Goal: Task Accomplishment & Management: Use online tool/utility

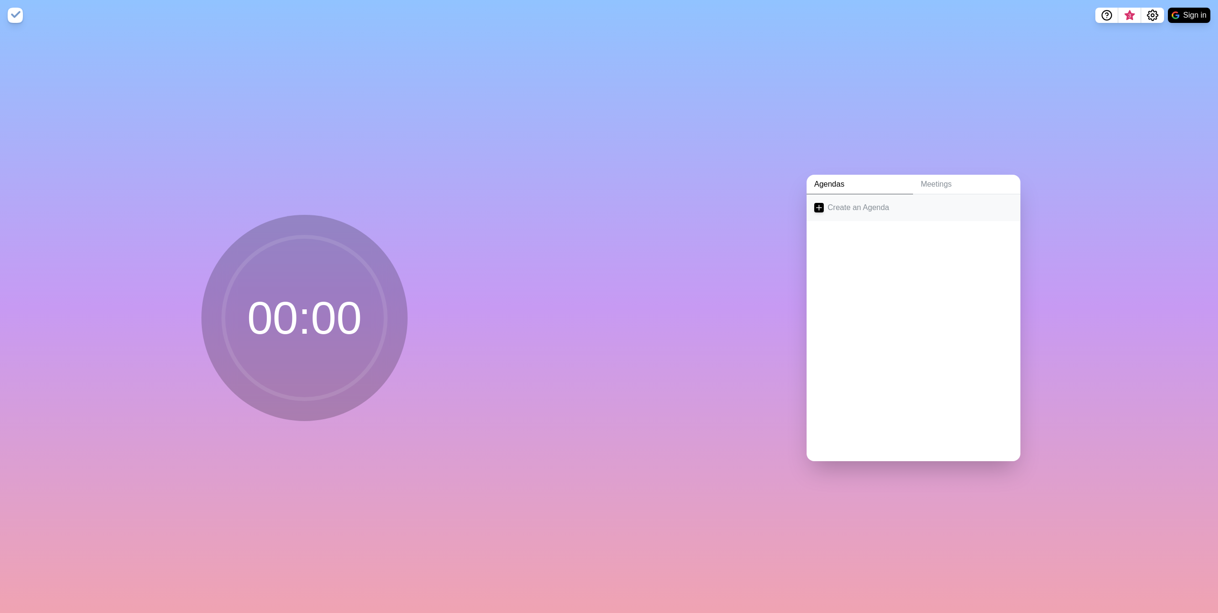
click at [599, 199] on link "Create an Agenda" at bounding box center [913, 207] width 214 height 27
click at [599, 264] on input "text" at bounding box center [886, 270] width 145 height 19
type input "Cross Track Review"
type input "5"
click at [599, 268] on icon "submit" at bounding box center [1002, 269] width 11 height 11
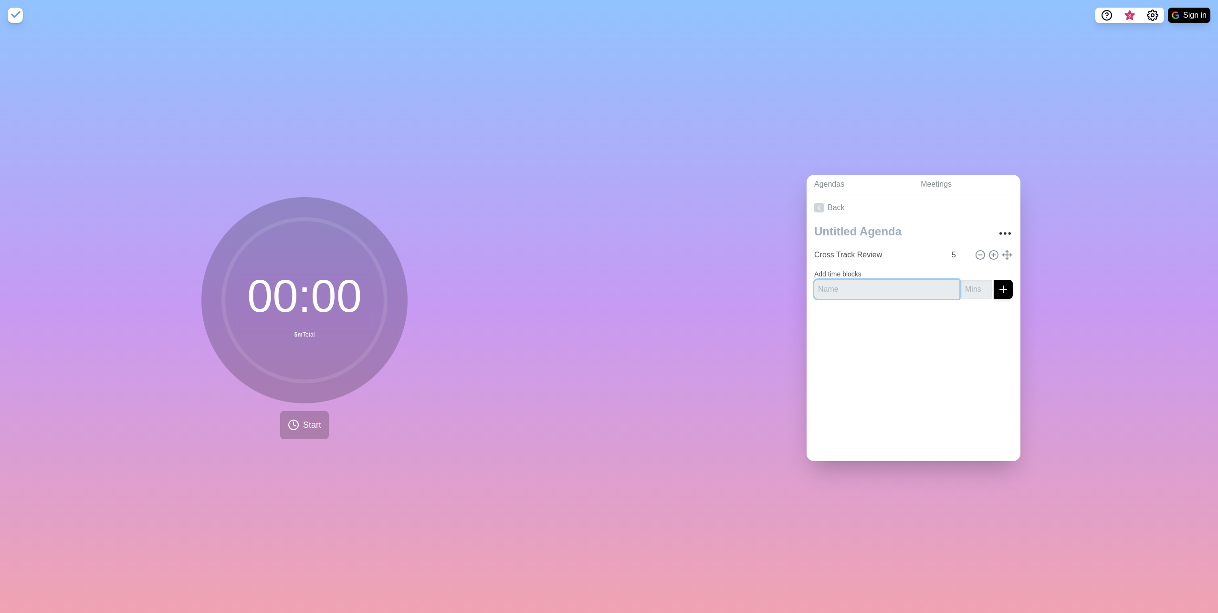
click at [599, 284] on input "text" at bounding box center [886, 289] width 145 height 19
type input "Customer Service"
click at [599, 289] on input "number" at bounding box center [976, 289] width 31 height 19
type input "5"
click at [599, 289] on icon "submit" at bounding box center [1002, 288] width 11 height 11
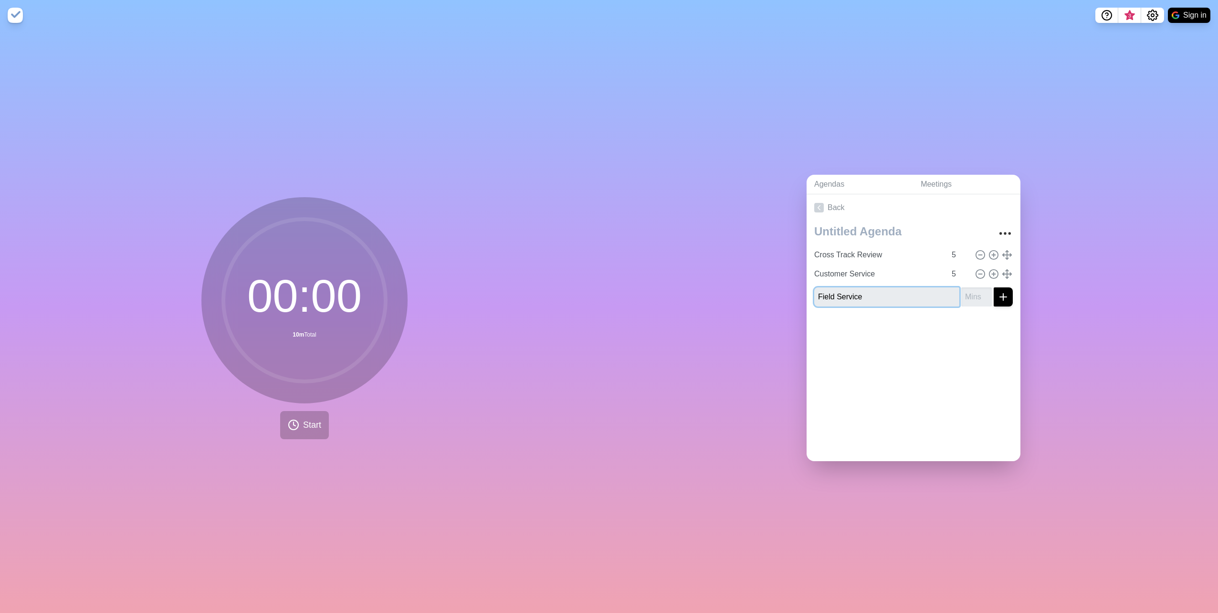
type input "Field Service"
click at [599, 287] on button "submit" at bounding box center [1002, 296] width 19 height 19
click at [599, 294] on input "number" at bounding box center [976, 296] width 31 height 19
type input "5"
click at [599, 291] on icon "submit" at bounding box center [1002, 296] width 11 height 11
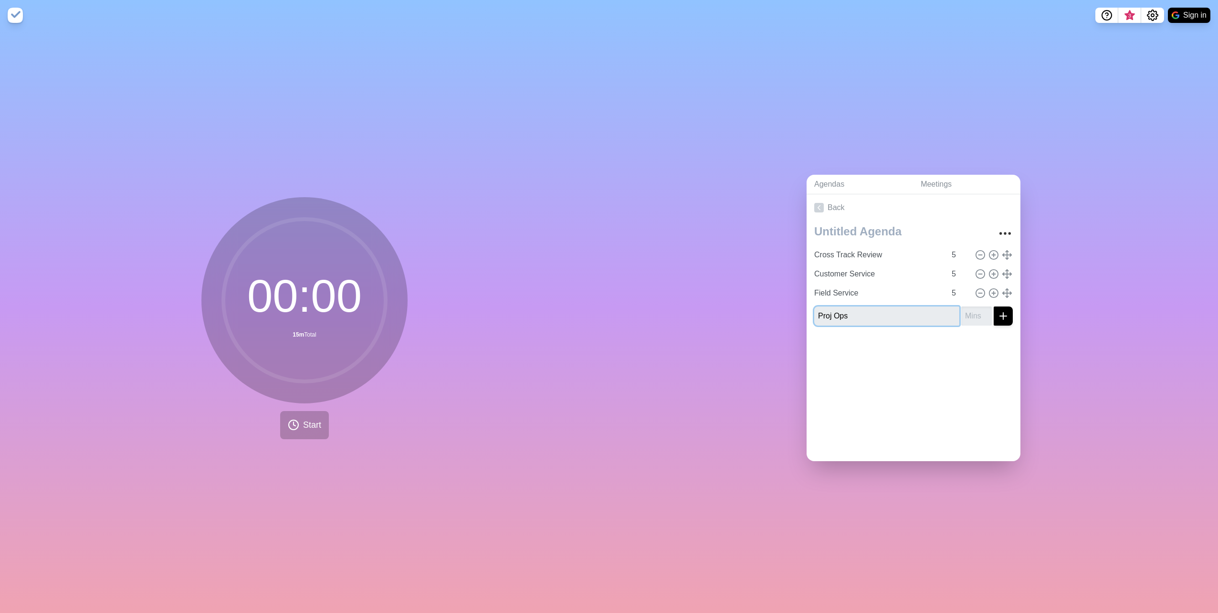
type input "Proj Ops"
type input "5"
click at [599, 307] on icon "submit" at bounding box center [1002, 315] width 11 height 11
type input "Commerce"
click at [599, 307] on button "submit" at bounding box center [1002, 334] width 19 height 19
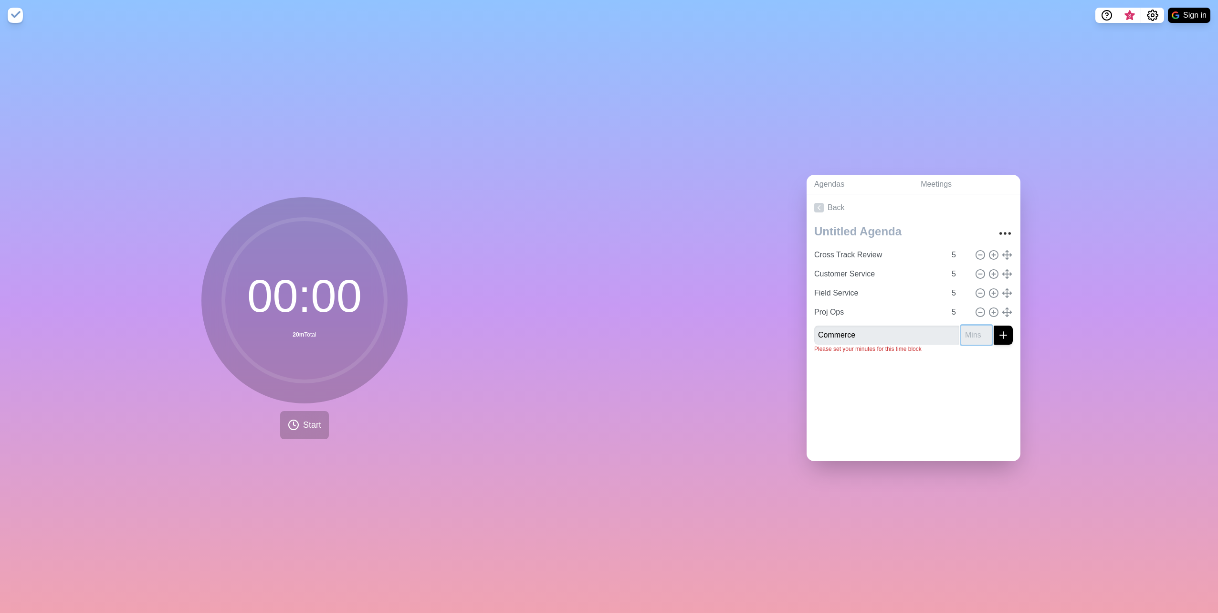
click at [599, 307] on input "number" at bounding box center [976, 334] width 31 height 19
type input "5"
click at [599, 307] on icon "submit" at bounding box center [1002, 334] width 11 height 11
type input "Fin & HR"
click at [599, 307] on input "number" at bounding box center [976, 354] width 31 height 19
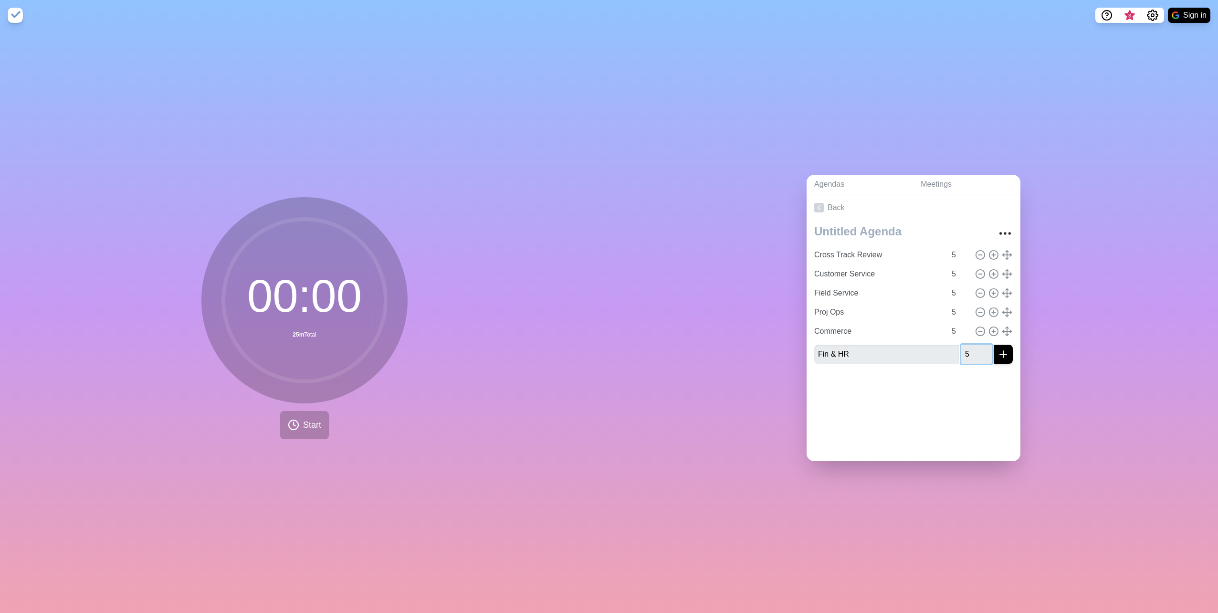
type input "5"
click at [599, 307] on line "submit" at bounding box center [1003, 354] width 0 height 7
click at [599, 307] on input "text" at bounding box center [886, 373] width 145 height 19
type input "SCM"
click at [599, 307] on input "number" at bounding box center [976, 373] width 31 height 19
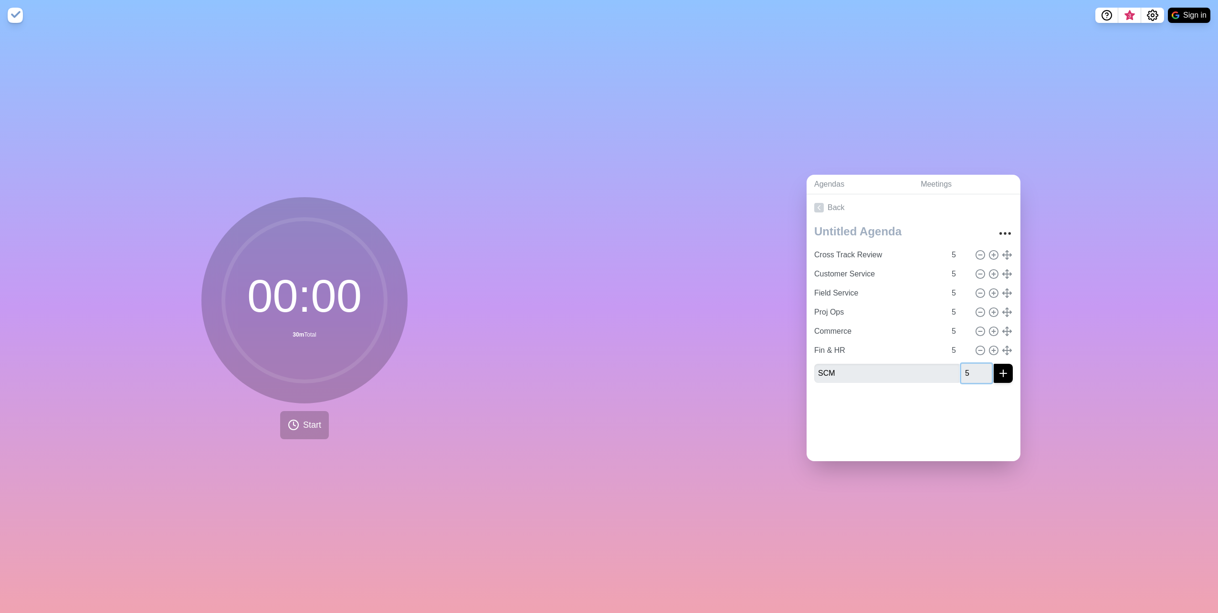
type input "5"
click at [599, 307] on icon "submit" at bounding box center [1002, 372] width 11 height 11
click at [599, 307] on input "text" at bounding box center [886, 392] width 145 height 19
type input "AI ERP Tech Track"
click at [599, 307] on input "number" at bounding box center [976, 392] width 31 height 19
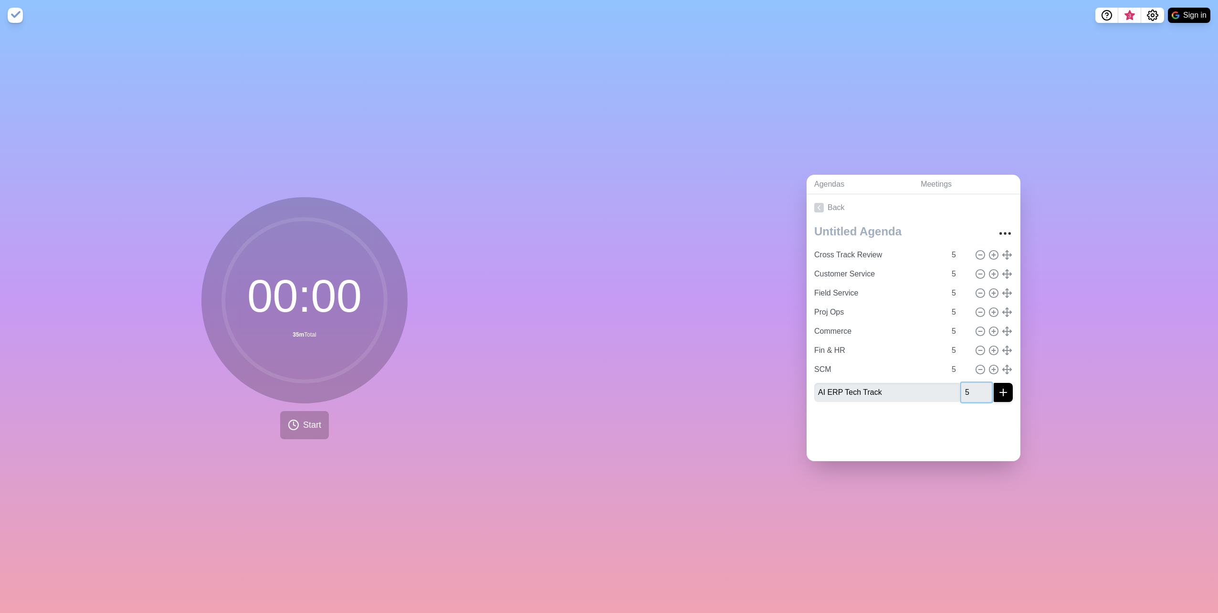
type input "5"
click at [599, 307] on icon "submit" at bounding box center [1002, 392] width 11 height 11
click at [599, 307] on input "text" at bounding box center [886, 411] width 145 height 19
type input "Sales"
click at [599, 307] on input "number" at bounding box center [976, 411] width 31 height 19
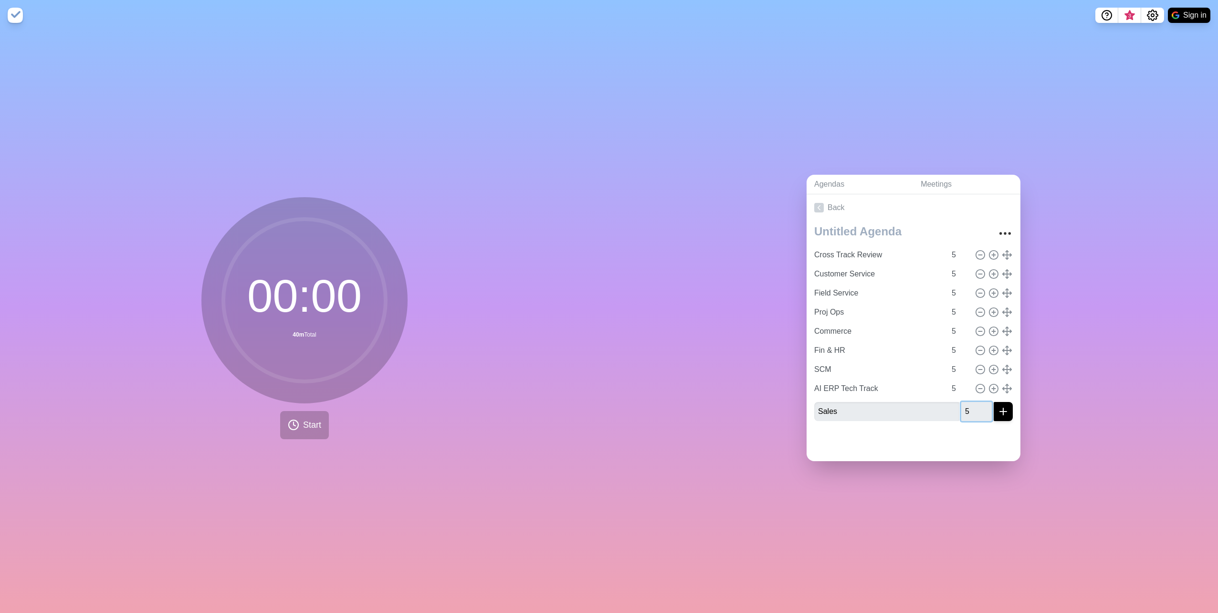
type input "5"
click at [599, 307] on line "submit" at bounding box center [1003, 411] width 7 height 0
type input "Customer Insights"
click at [599, 307] on input "number" at bounding box center [976, 430] width 31 height 19
type input "5"
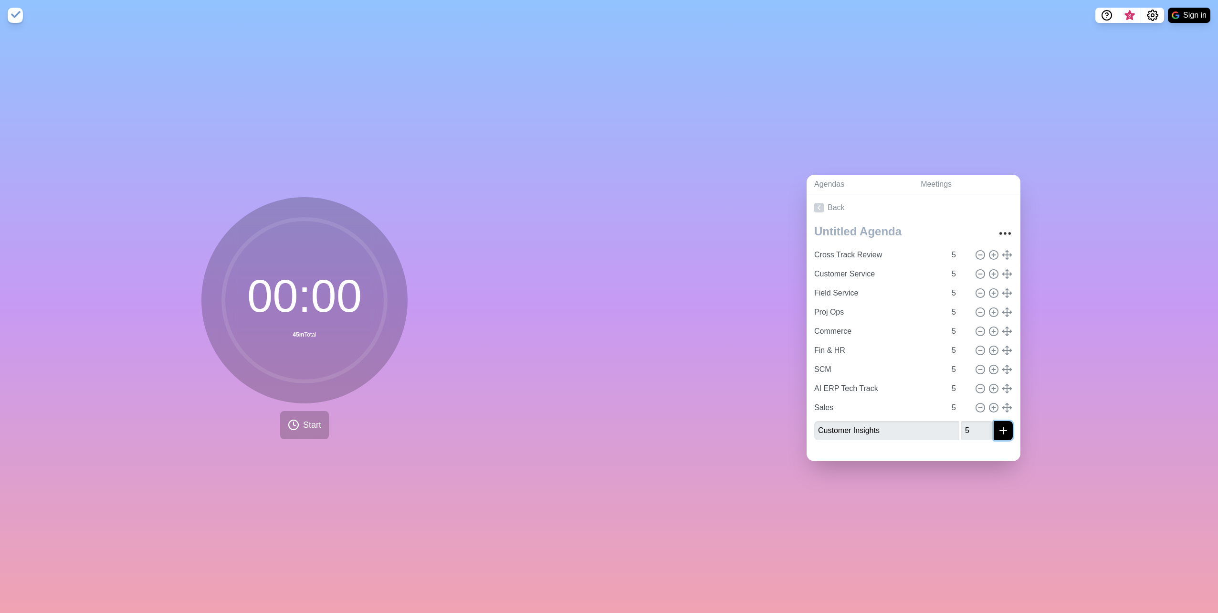
click at [599, 307] on icon "submit" at bounding box center [1002, 430] width 11 height 11
click at [599, 307] on input "text" at bounding box center [886, 449] width 145 height 19
type input "Day 5 Workshops"
click at [599, 307] on input "number" at bounding box center [976, 449] width 31 height 19
type input "5"
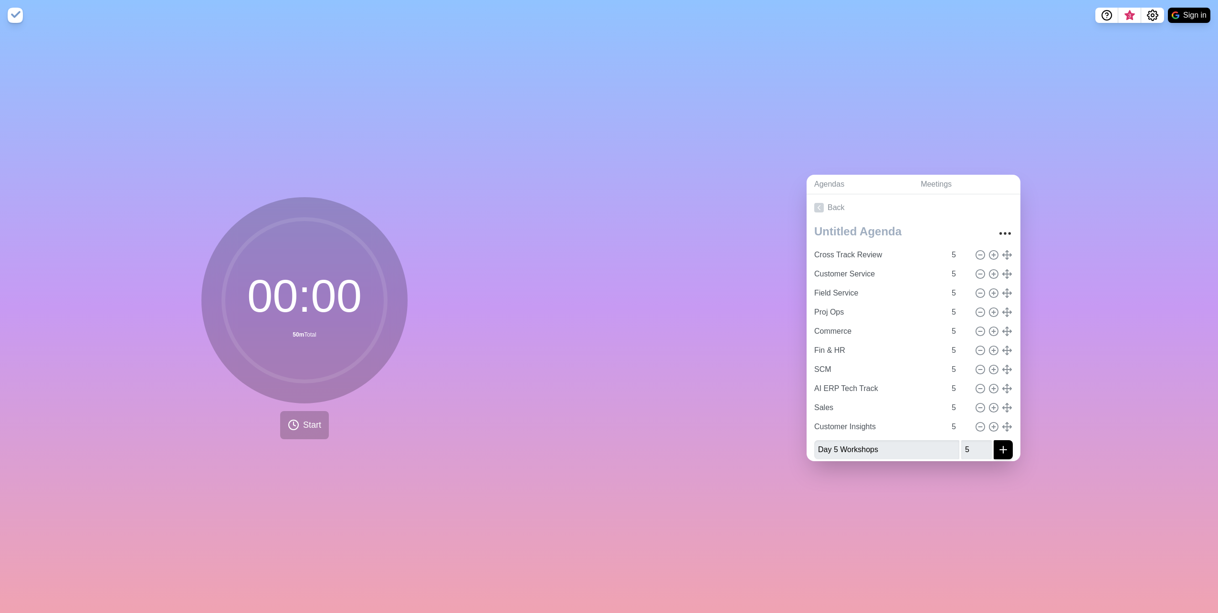
click at [599, 307] on div "Agendas Meetings Back Cross Track Review 5 Customer Service 5 Field Service 5 P…" at bounding box center [913, 322] width 609 height 582
click at [599, 198] on icon at bounding box center [819, 203] width 10 height 10
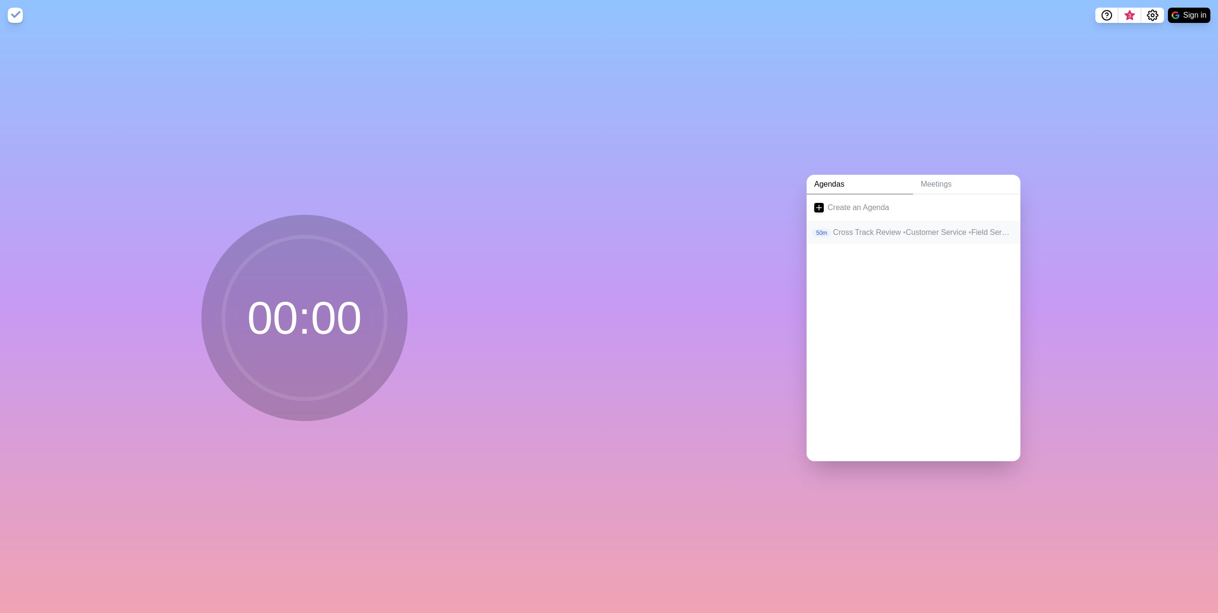
click at [599, 229] on p "Cross Track Review • Customer Service • Field Service • Proj Ops • Commerce • F…" at bounding box center [923, 232] width 180 height 11
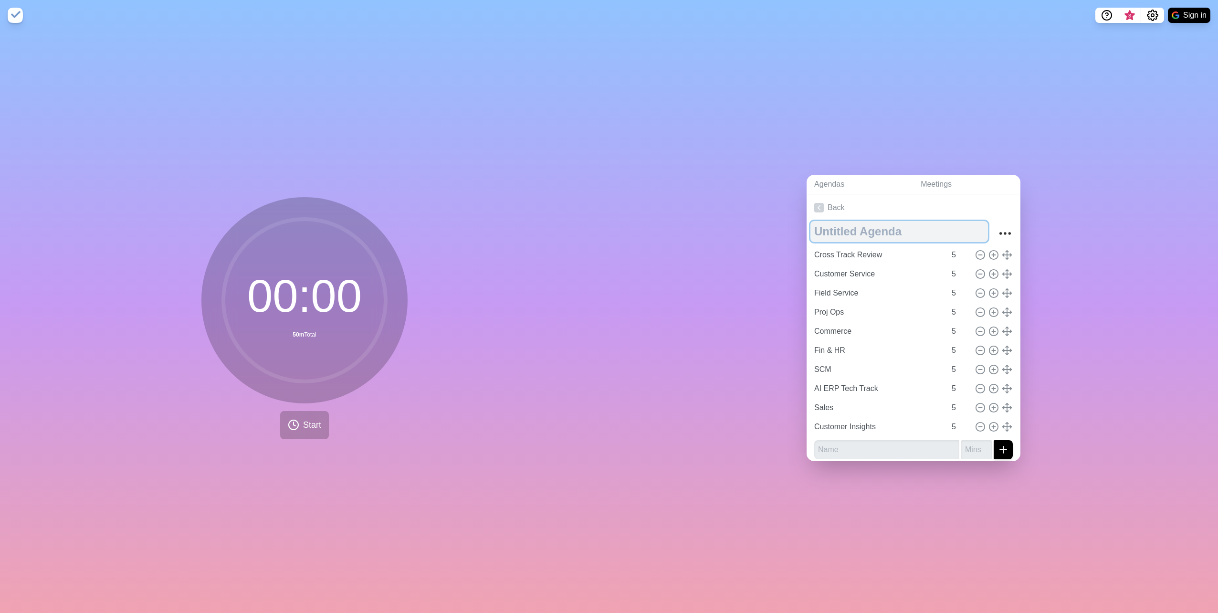
click at [599, 234] on textarea at bounding box center [899, 231] width 178 height 21
type textarea "Bootcamp LT Content Review"
click at [599, 307] on input "text" at bounding box center [886, 444] width 145 height 19
type input "Day 5 Workshop"
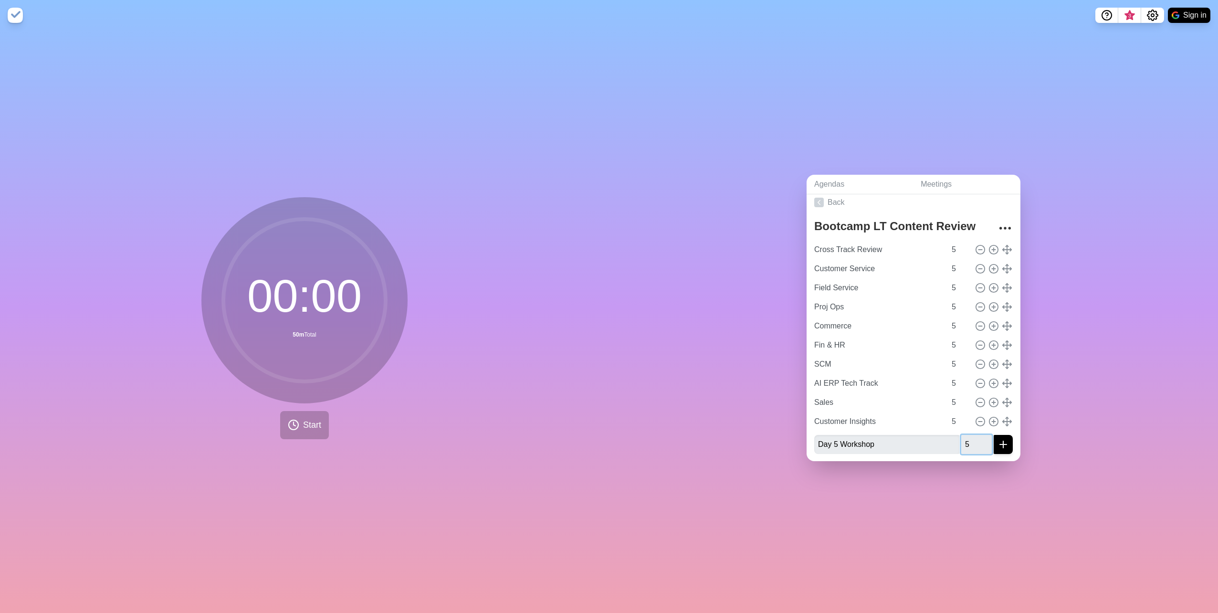
type input "5"
click at [599, 307] on button "submit" at bounding box center [1002, 444] width 19 height 19
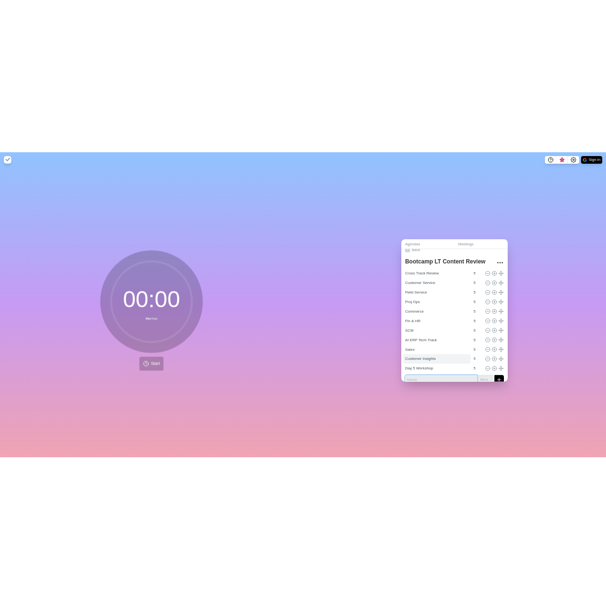
scroll to position [0, 0]
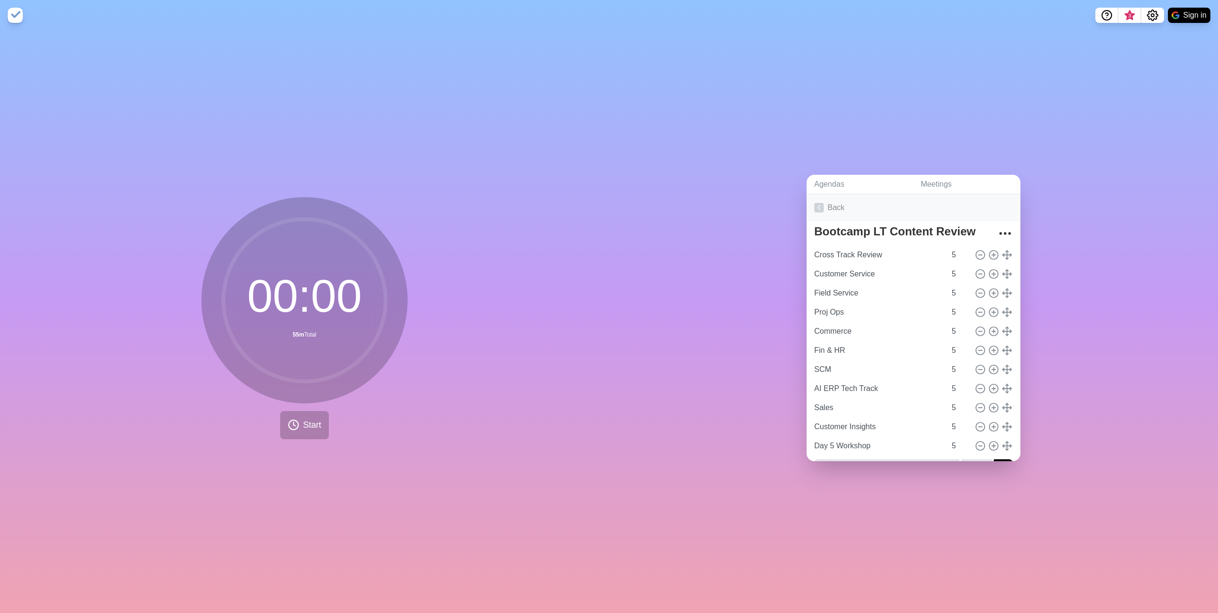
click at [599, 208] on link "Back" at bounding box center [913, 207] width 214 height 27
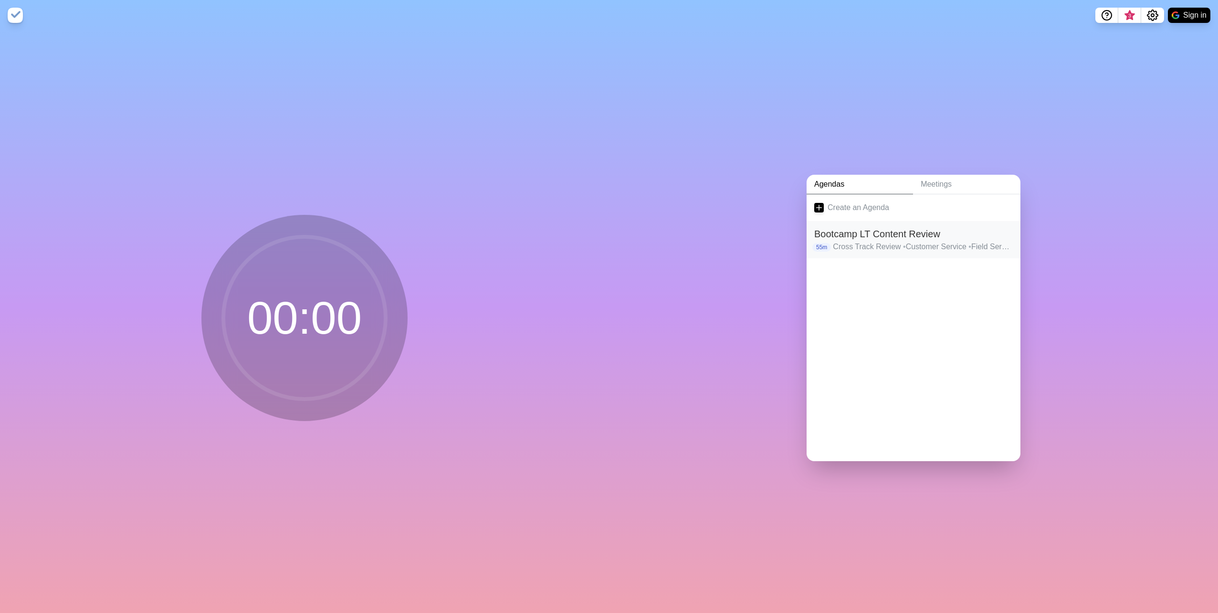
click at [599, 241] on p "Cross Track Review • Customer Service • Field Service • Proj Ops • Commerce • F…" at bounding box center [923, 246] width 180 height 11
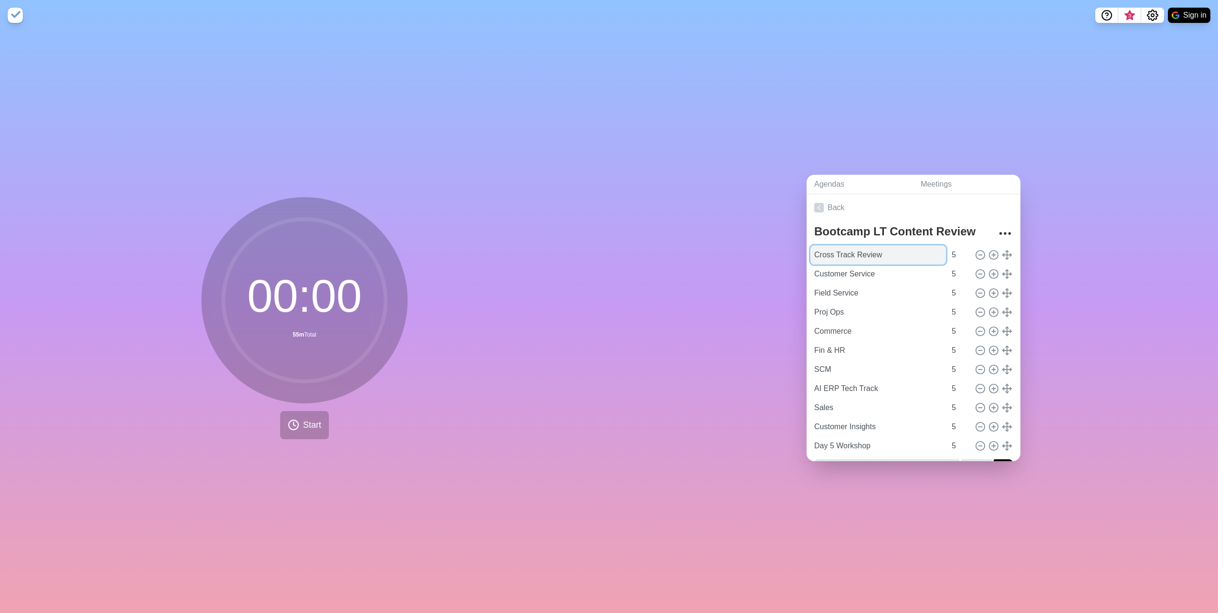
click at [599, 256] on input "Cross Track Review" at bounding box center [878, 254] width 136 height 19
click at [599, 271] on input "Customer Service" at bounding box center [878, 273] width 136 height 19
type input "Customer Service - [PERSON_NAME]"
click at [599, 292] on input "Field Service" at bounding box center [878, 292] width 136 height 19
type input "Field Service - Jeremie"
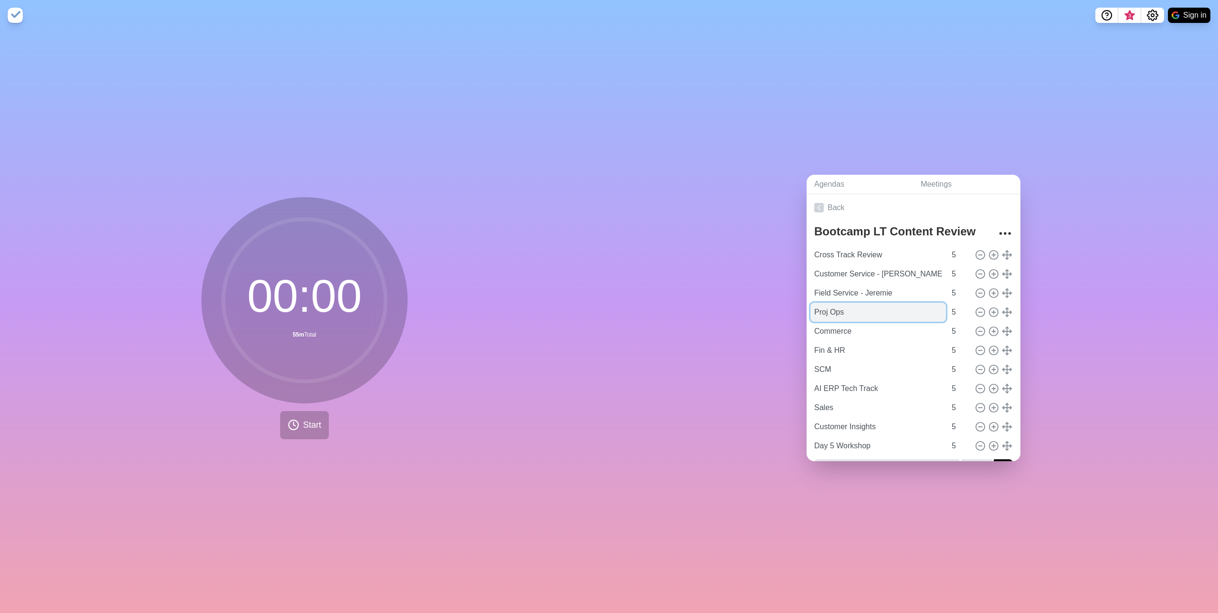
click at [599, 305] on input "Proj Ops" at bounding box center [878, 312] width 136 height 19
type input "Proj Ops - Satish"
click at [599, 307] on input "Commerce" at bounding box center [878, 331] width 136 height 19
type input "Commerce - [PERSON_NAME]"
click at [599, 307] on input "Fin & HR" at bounding box center [878, 350] width 136 height 19
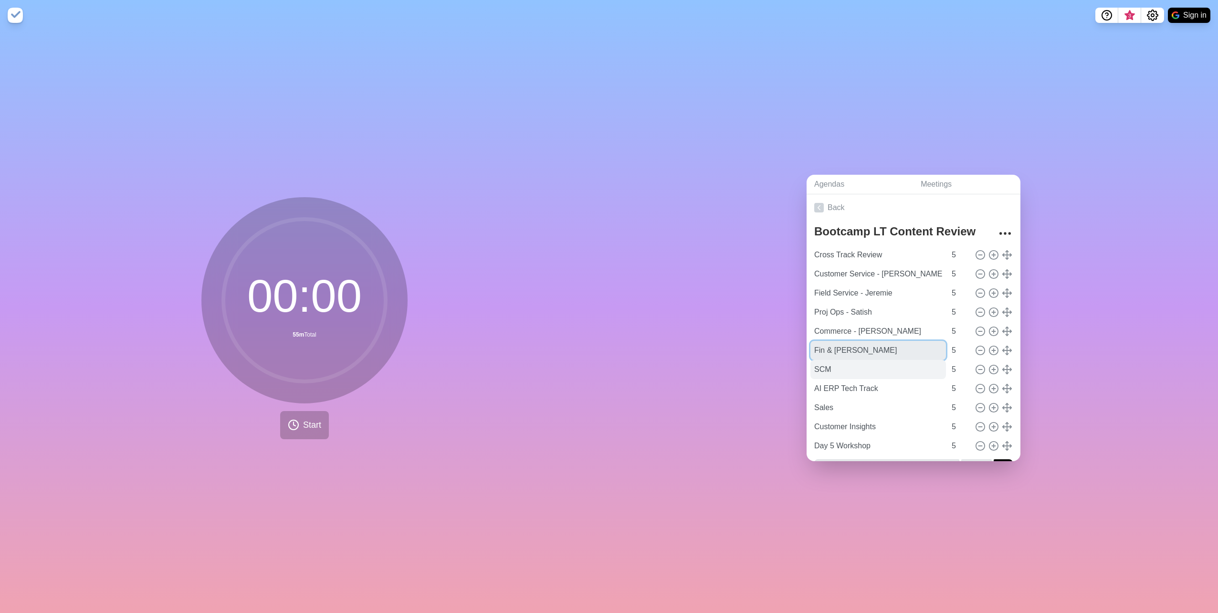
type input "Fin & [PERSON_NAME]"
click at [599, 307] on input "SCM" at bounding box center [878, 369] width 136 height 19
type input "SCM - [PERSON_NAME]"
click at [599, 307] on input "AI ERP Tech Track" at bounding box center [878, 388] width 136 height 19
type input "AI ERP Tech Track - Ajay"
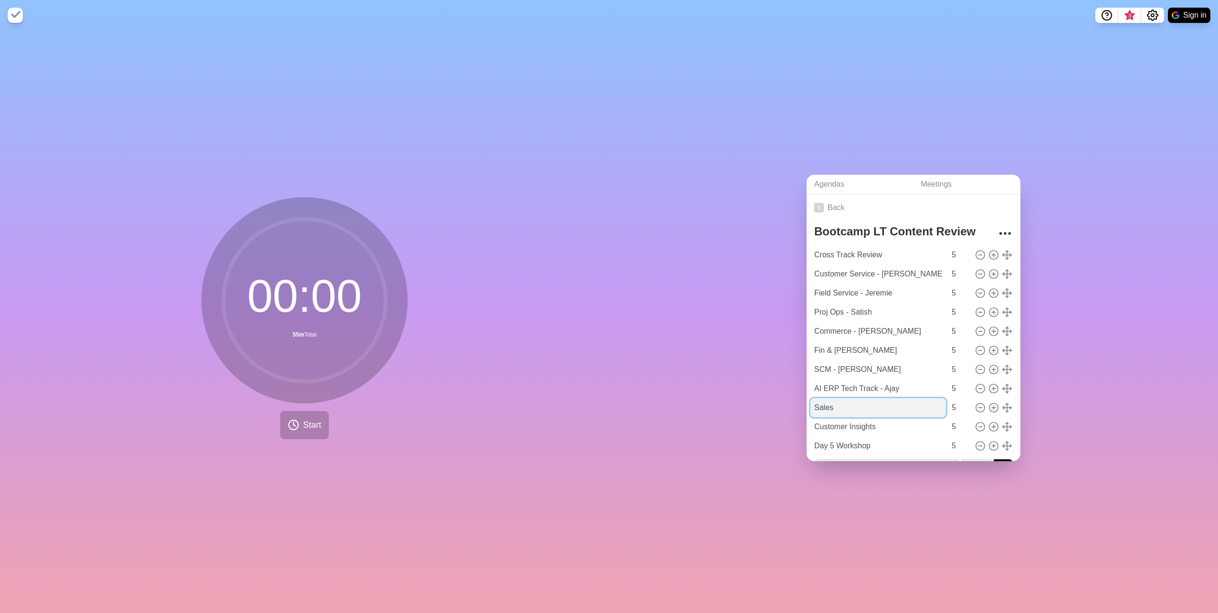
click at [599, 307] on input "Sales" at bounding box center [878, 407] width 136 height 19
type input "Sales - [PERSON_NAME]"
click at [599, 307] on input "Customer Insights" at bounding box center [878, 426] width 136 height 19
type input "Customer Insights - Lita"
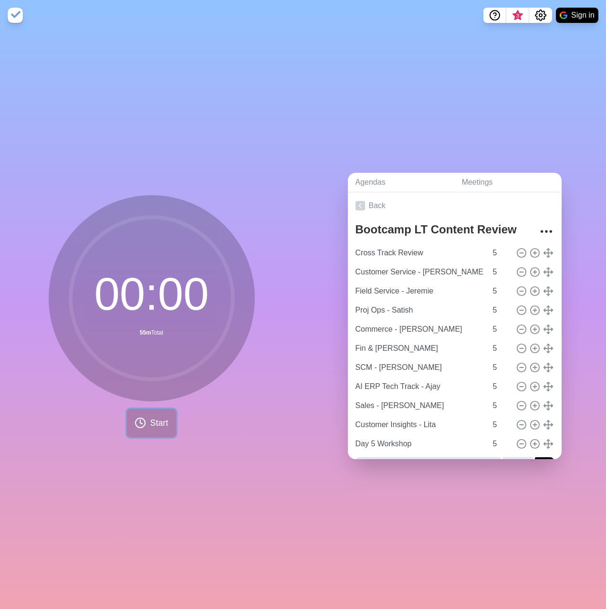
click at [165, 307] on span "Start" at bounding box center [159, 423] width 18 height 13
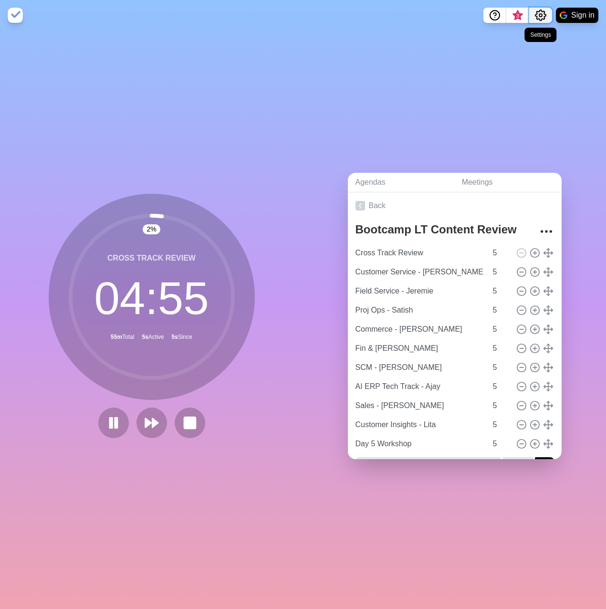
click at [550, 14] on button "Settings" at bounding box center [540, 15] width 23 height 15
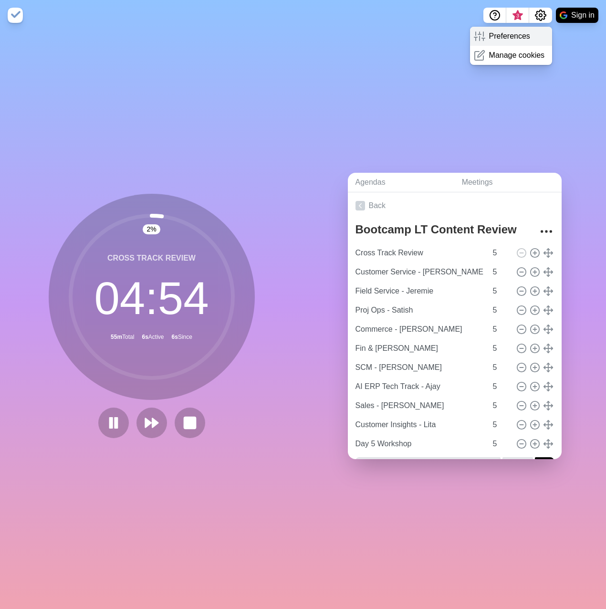
click at [528, 36] on div "Preferences" at bounding box center [511, 36] width 83 height 19
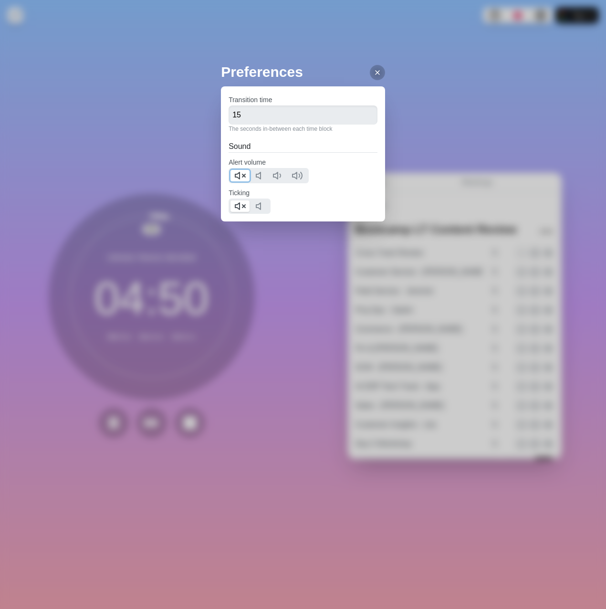
click at [243, 175] on icon at bounding box center [239, 175] width 11 height 11
click at [240, 204] on polygon at bounding box center [237, 206] width 4 height 7
click at [374, 69] on icon at bounding box center [378, 73] width 8 height 8
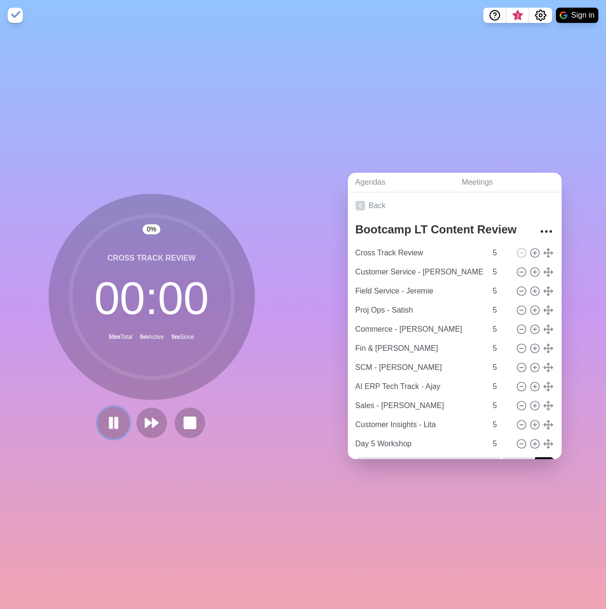
click at [119, 307] on button at bounding box center [113, 423] width 32 height 32
click at [111, 307] on polygon at bounding box center [114, 423] width 10 height 12
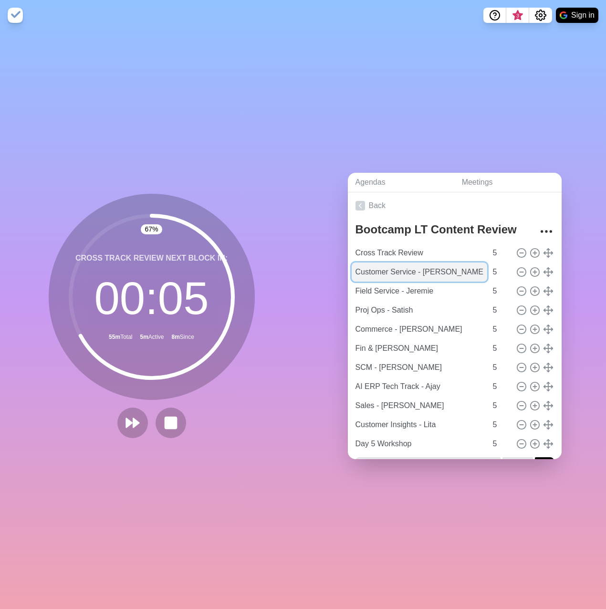
click at [435, 267] on input "Customer Service - [PERSON_NAME]" at bounding box center [420, 271] width 136 height 19
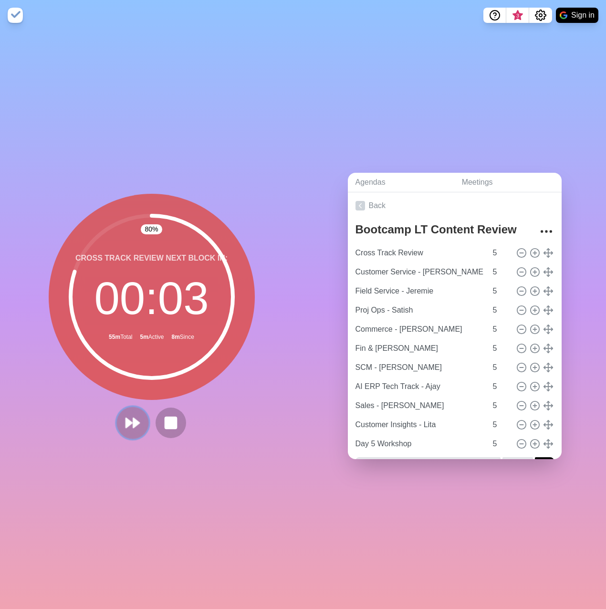
click at [133, 307] on polygon at bounding box center [136, 423] width 6 height 10
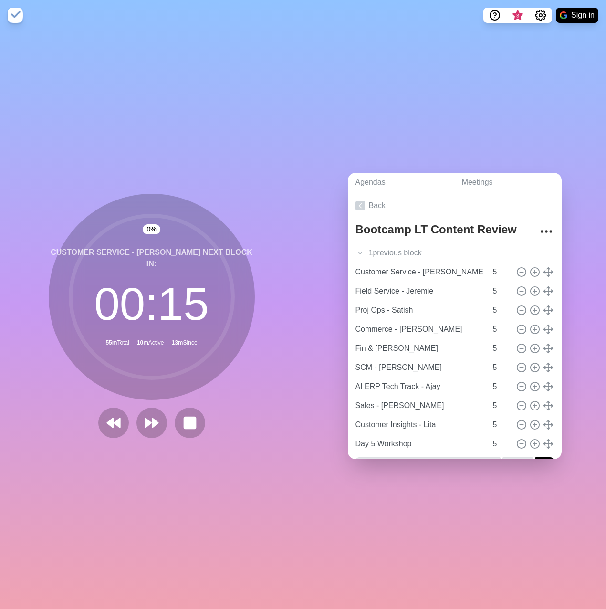
click at [94, 307] on div at bounding box center [151, 423] width 115 height 31
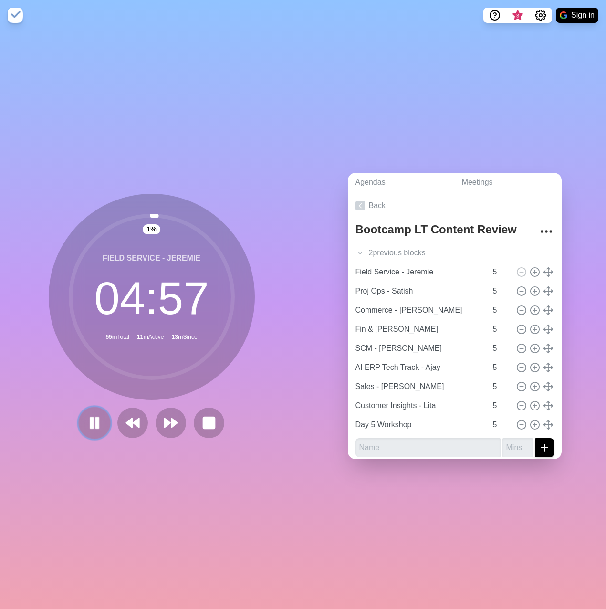
click at [91, 307] on icon at bounding box center [94, 423] width 16 height 16
click at [93, 307] on polygon at bounding box center [95, 423] width 10 height 12
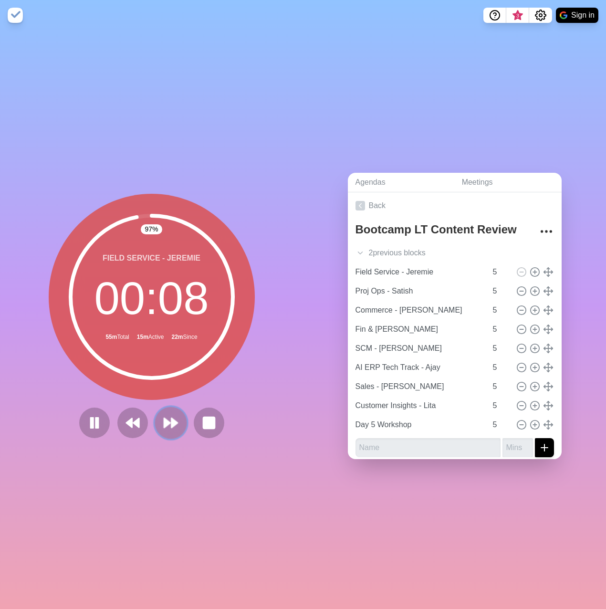
click at [163, 307] on icon at bounding box center [171, 423] width 16 height 16
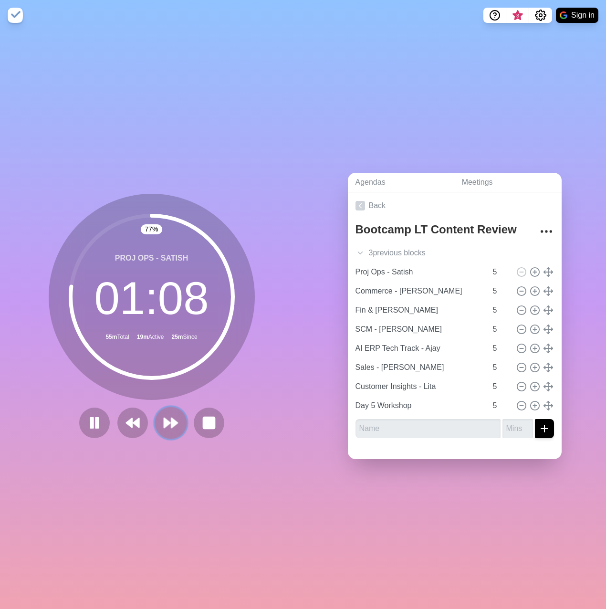
click at [171, 307] on polygon at bounding box center [174, 423] width 6 height 10
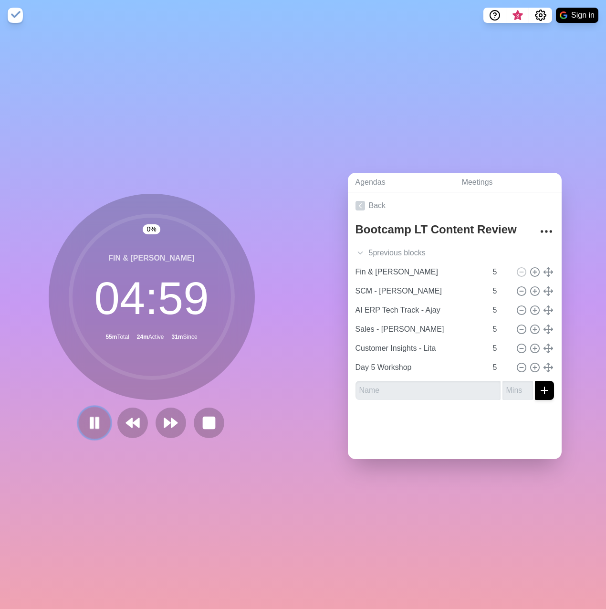
click at [90, 307] on rect at bounding box center [91, 423] width 3 height 10
click at [95, 307] on button at bounding box center [94, 423] width 32 height 32
click at [98, 307] on icon at bounding box center [94, 423] width 16 height 16
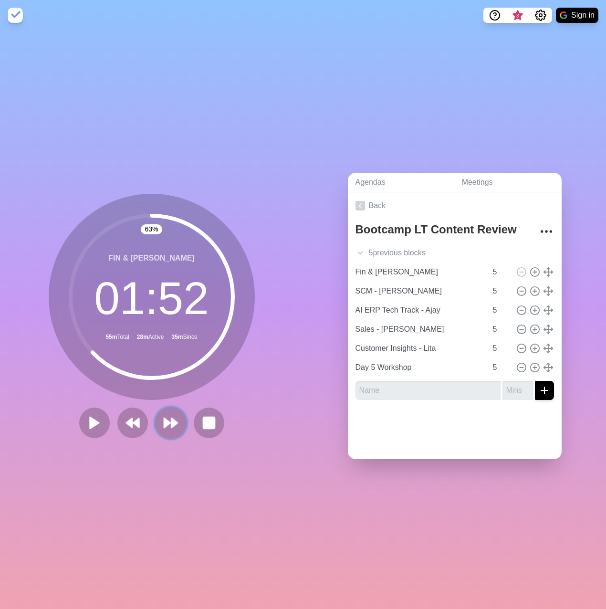
click at [164, 307] on polygon at bounding box center [167, 423] width 6 height 10
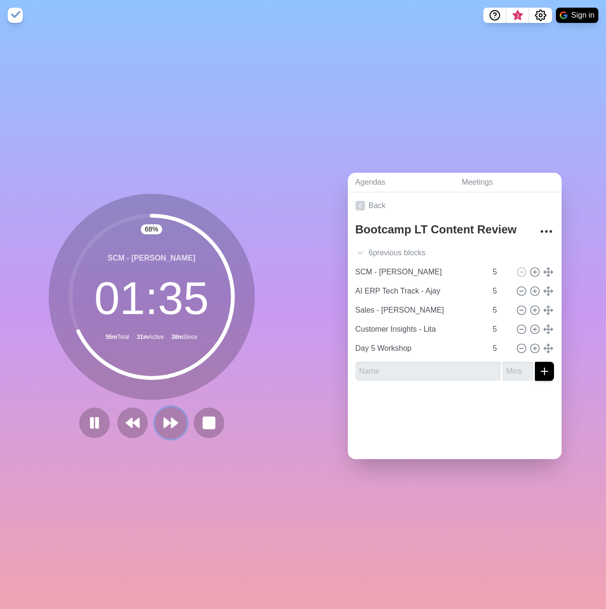
click at [175, 307] on icon at bounding box center [171, 423] width 16 height 16
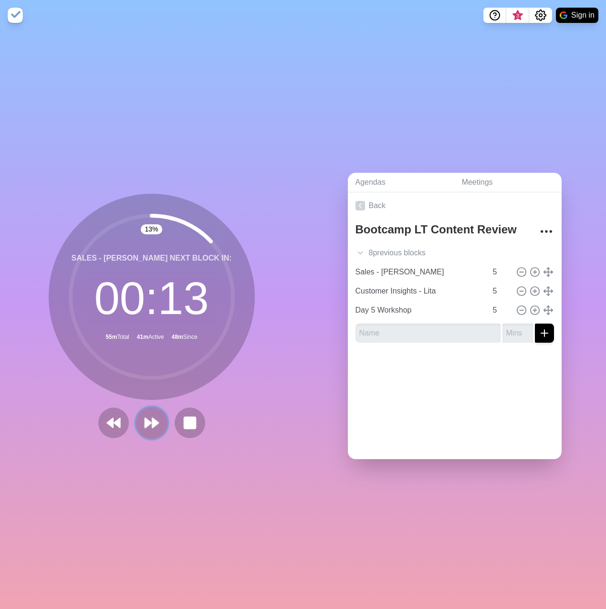
click at [152, 307] on polygon at bounding box center [155, 423] width 6 height 10
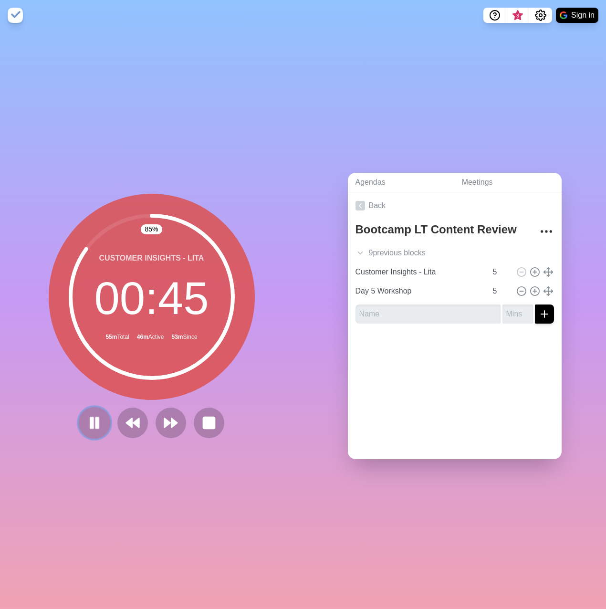
click at [97, 307] on icon at bounding box center [94, 423] width 16 height 16
